Goal: Task Accomplishment & Management: Use online tool/utility

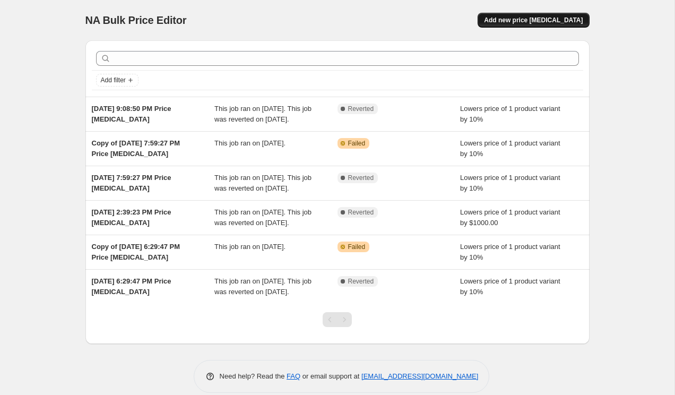
click at [517, 15] on button "Add new price [MEDICAL_DATA]" at bounding box center [533, 20] width 111 height 15
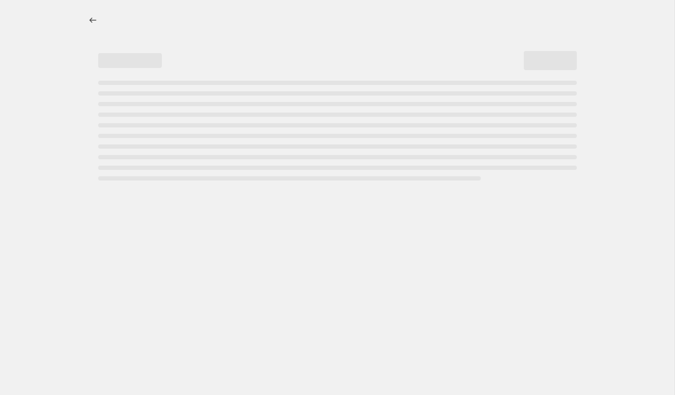
select select "percentage"
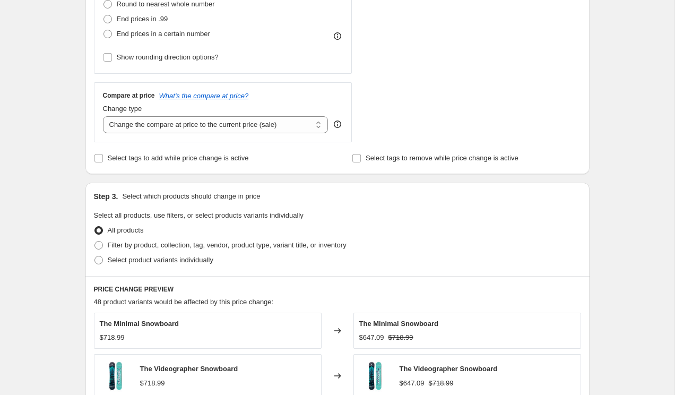
scroll to position [306, 0]
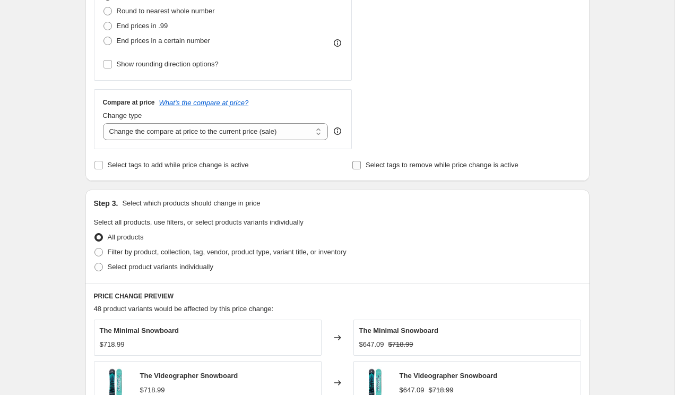
click at [377, 163] on span "Select tags to remove while price change is active" at bounding box center [442, 165] width 153 height 8
click at [361, 163] on input "Select tags to remove while price change is active" at bounding box center [356, 165] width 8 height 8
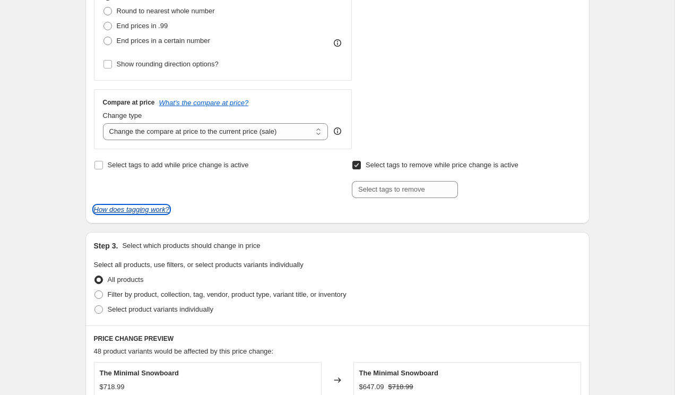
click at [148, 206] on icon "How does tagging work?" at bounding box center [131, 209] width 75 height 8
click at [378, 111] on div "STOREFRONT EXAMPLE The Minimal Snowboard $718.99 Changed to The Minimal Snowboa…" at bounding box center [476, 19] width 210 height 260
click at [387, 164] on span "Select tags to remove while price change is active" at bounding box center [442, 165] width 153 height 8
click at [361, 164] on input "Select tags to remove while price change is active" at bounding box center [356, 165] width 8 height 8
checkbox input "false"
